Goal: Task Accomplishment & Management: Complete application form

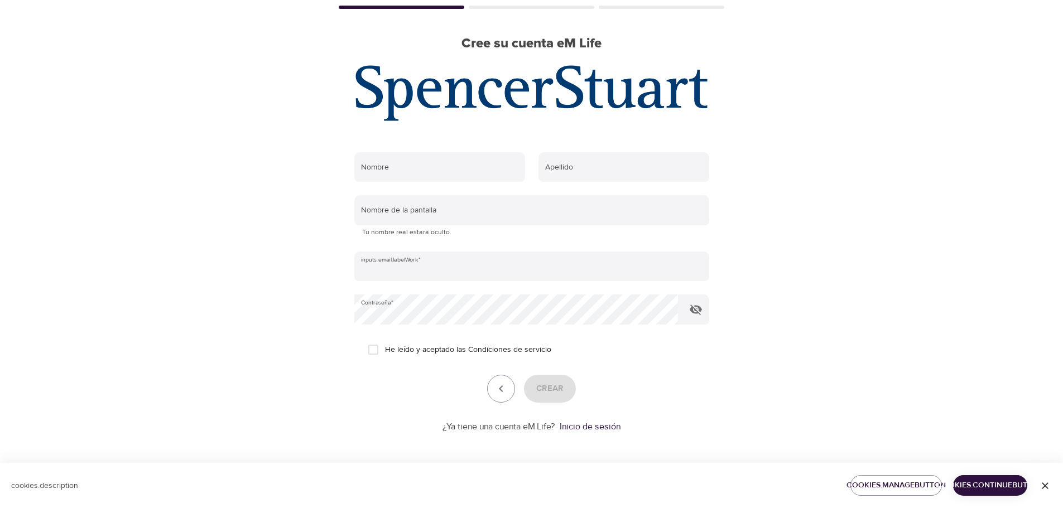
scroll to position [71, 0]
type input "[EMAIL_ADDRESS][DOMAIN_NAME]"
click at [377, 348] on input "He leído y aceptado las Condiciones de servicio" at bounding box center [373, 349] width 23 height 23
checkbox input "true"
click at [544, 387] on span "Crear" at bounding box center [549, 388] width 27 height 15
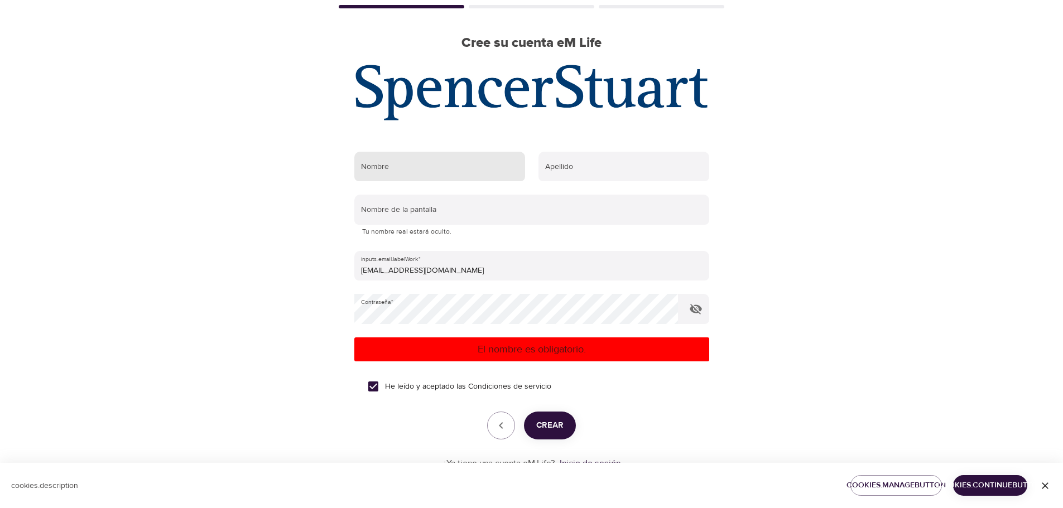
click at [444, 174] on input "text" at bounding box center [439, 167] width 171 height 30
type input "[PERSON_NAME]"
click at [589, 168] on input "text" at bounding box center [624, 167] width 171 height 30
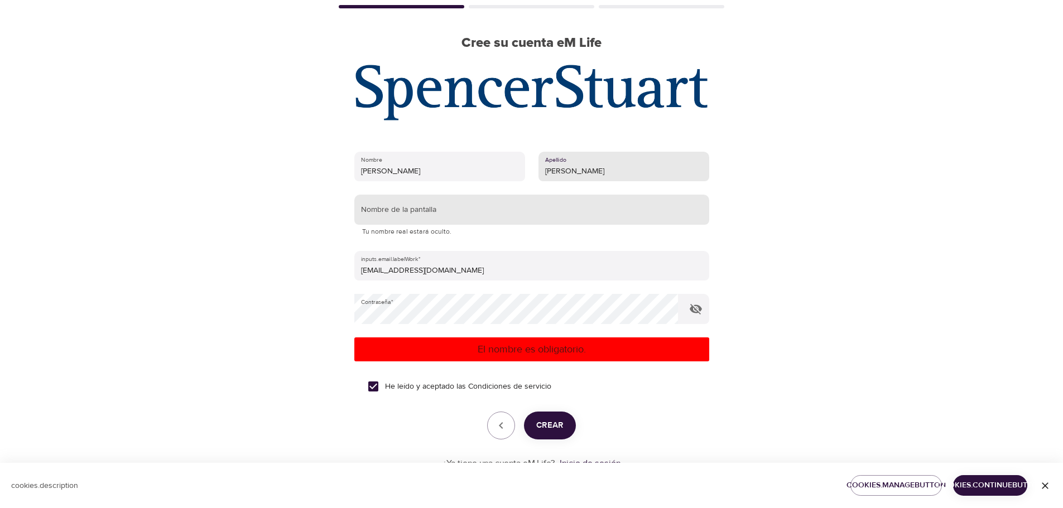
type input "[PERSON_NAME]"
click at [422, 215] on input "text" at bounding box center [531, 210] width 355 height 30
type input "[PERSON_NAME]"
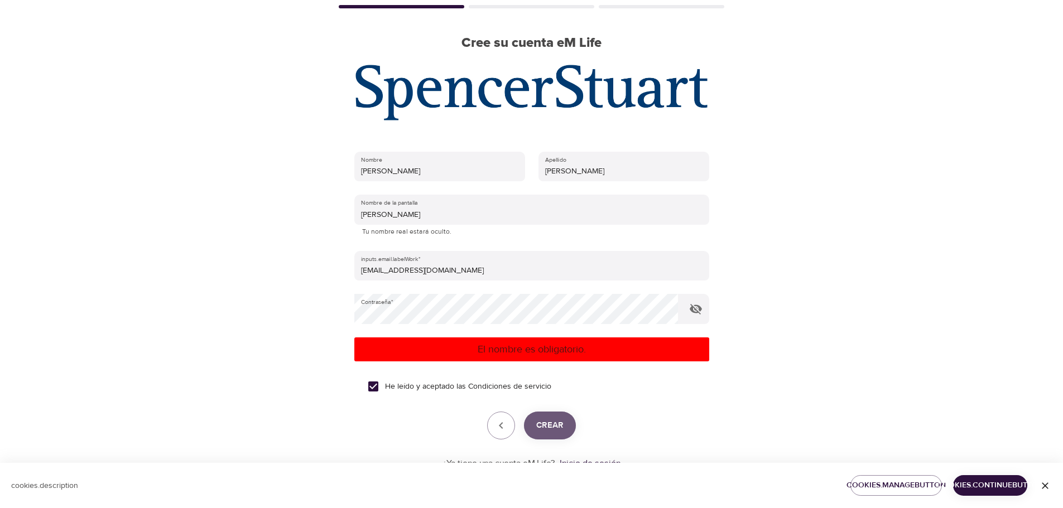
click at [546, 426] on span "Crear" at bounding box center [549, 426] width 27 height 15
click at [698, 308] on icon "button" at bounding box center [695, 309] width 13 height 13
click at [386, 410] on form "Nombre [PERSON_NAME] Apellido [PERSON_NAME] Nombre de la pantalla [PERSON_NAME]…" at bounding box center [531, 307] width 355 height 325
click at [692, 310] on icon "button" at bounding box center [696, 309] width 12 height 8
click at [550, 428] on span "Crear" at bounding box center [549, 426] width 27 height 15
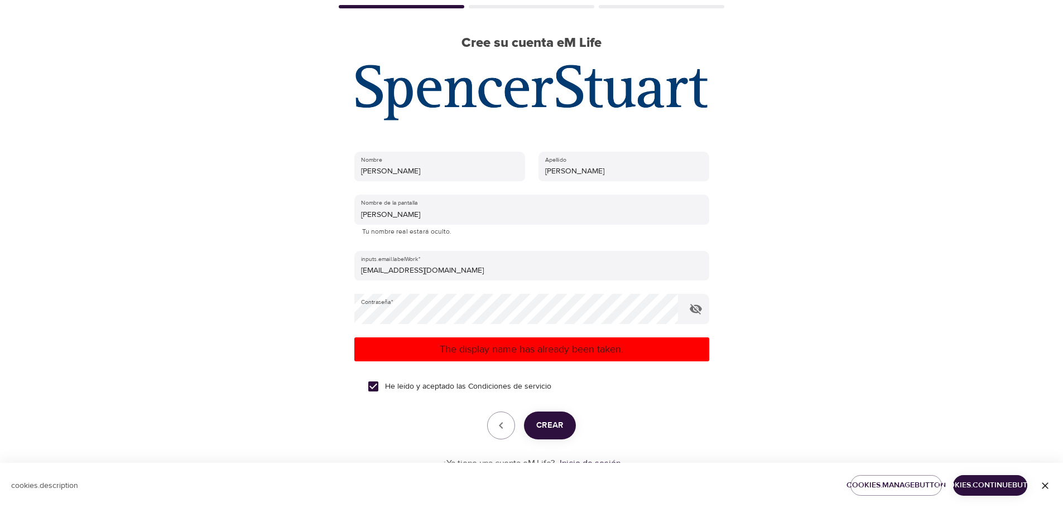
click at [550, 429] on span "Crear" at bounding box center [549, 426] width 27 height 15
click at [697, 306] on icon "button" at bounding box center [696, 309] width 12 height 11
click at [690, 308] on icon "button" at bounding box center [696, 309] width 12 height 8
click at [562, 426] on span "Crear" at bounding box center [549, 426] width 27 height 15
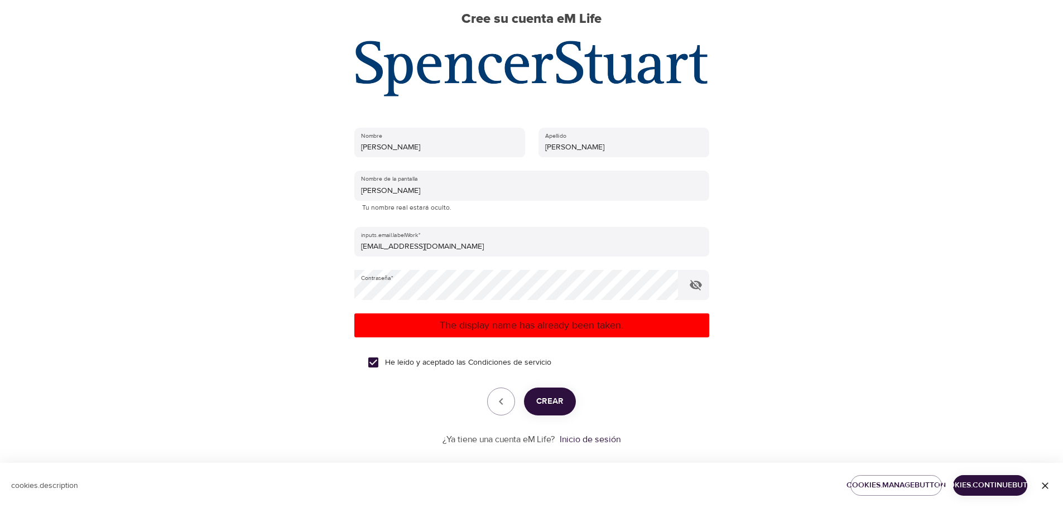
scroll to position [108, 0]
